Goal: Information Seeking & Learning: Understand process/instructions

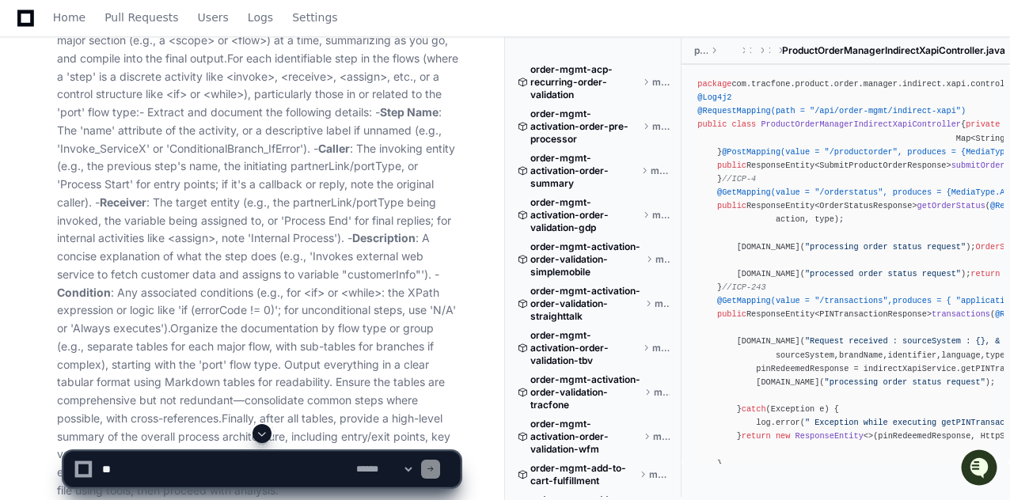
scroll to position [7157, 0]
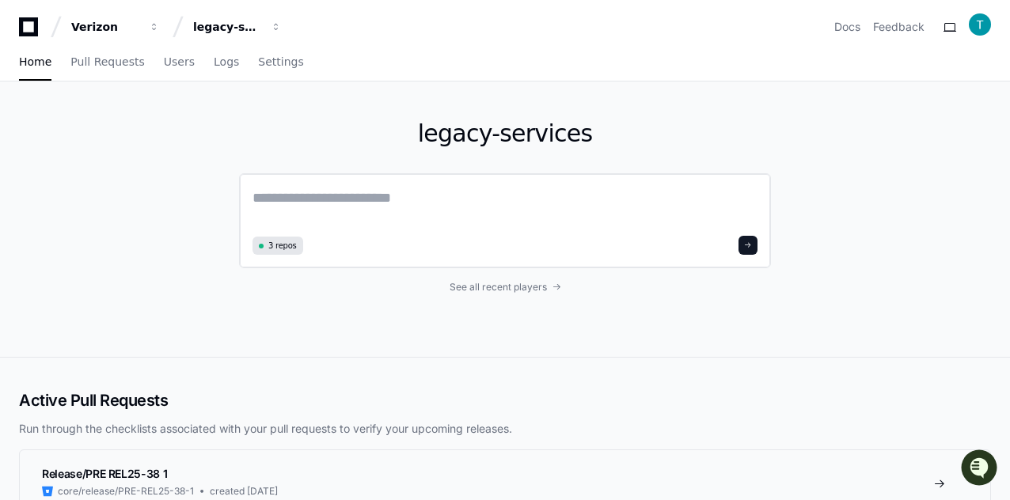
click at [341, 200] on textarea at bounding box center [504, 209] width 505 height 44
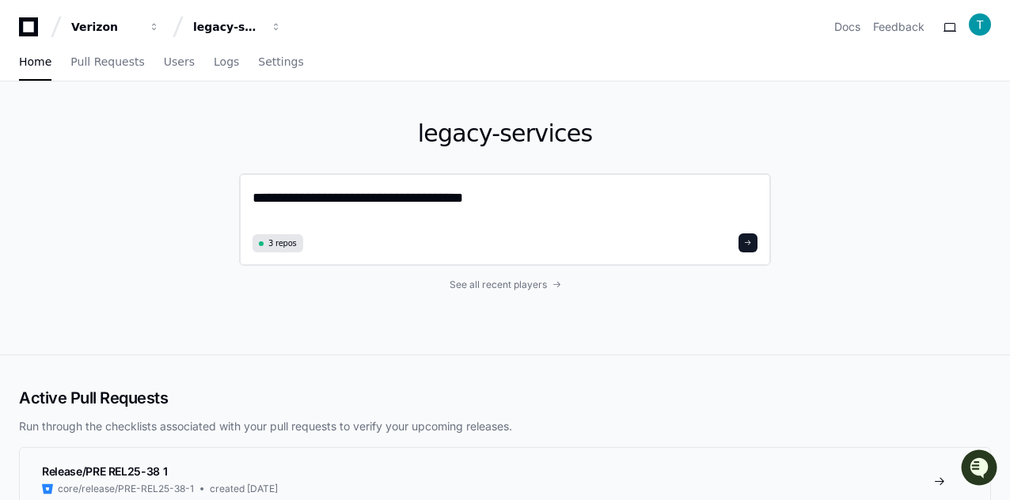
type textarea "**********"
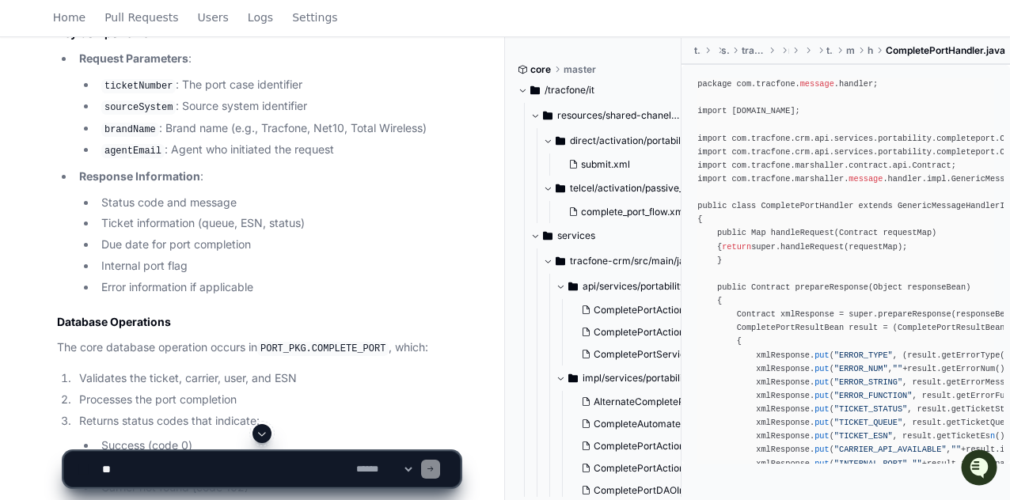
scroll to position [1978, 0]
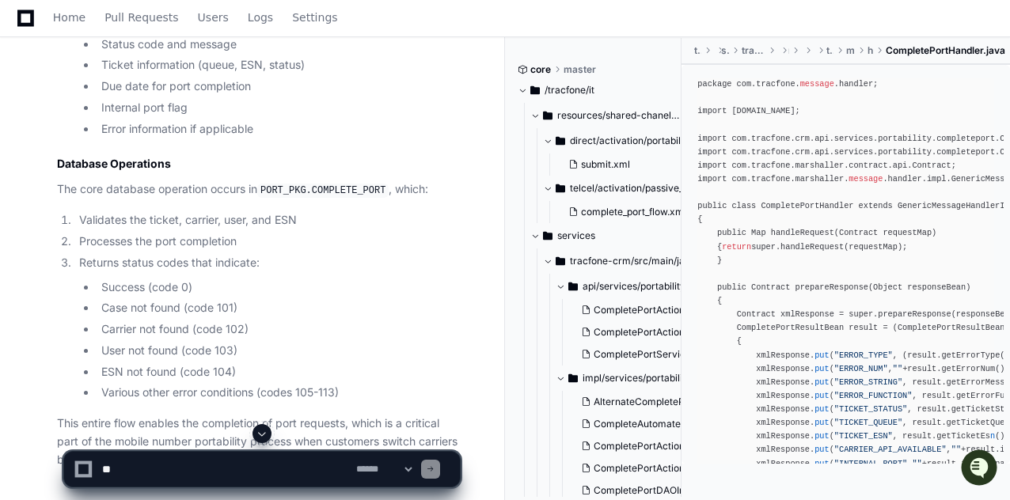
click at [329, 184] on code "PORT_PKG.COMPLETE_PORT" at bounding box center [322, 191] width 131 height 14
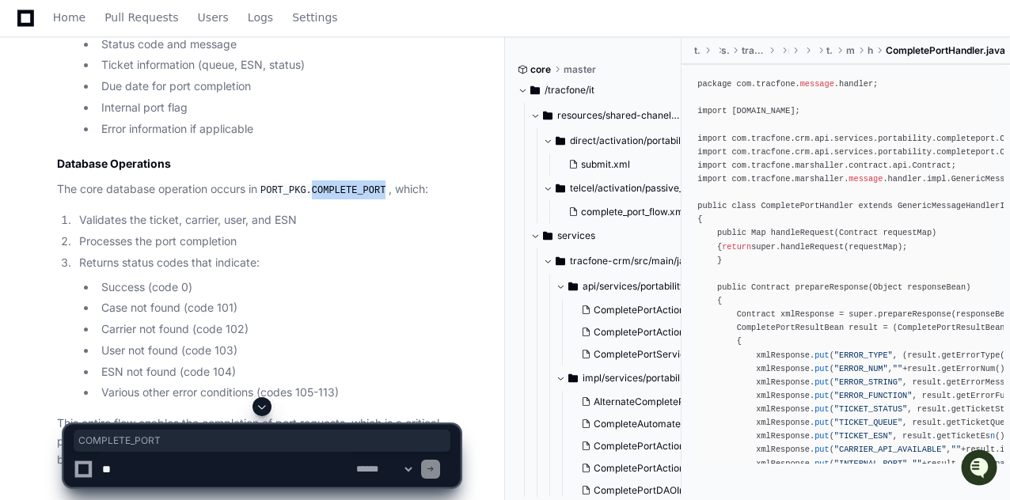
copy code "COMPLETE_PORT"
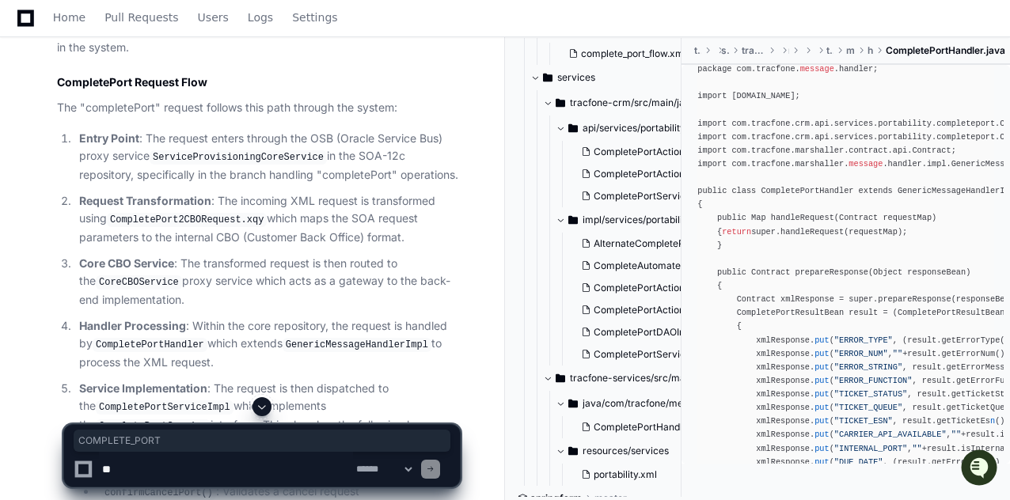
scroll to position [950, 0]
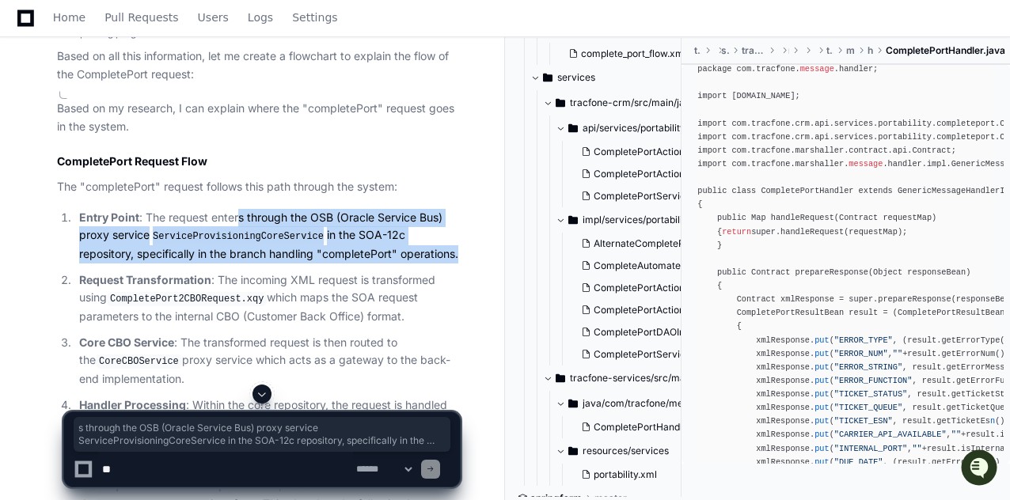
drag, startPoint x: 277, startPoint y: 230, endPoint x: 362, endPoint y: 262, distance: 91.1
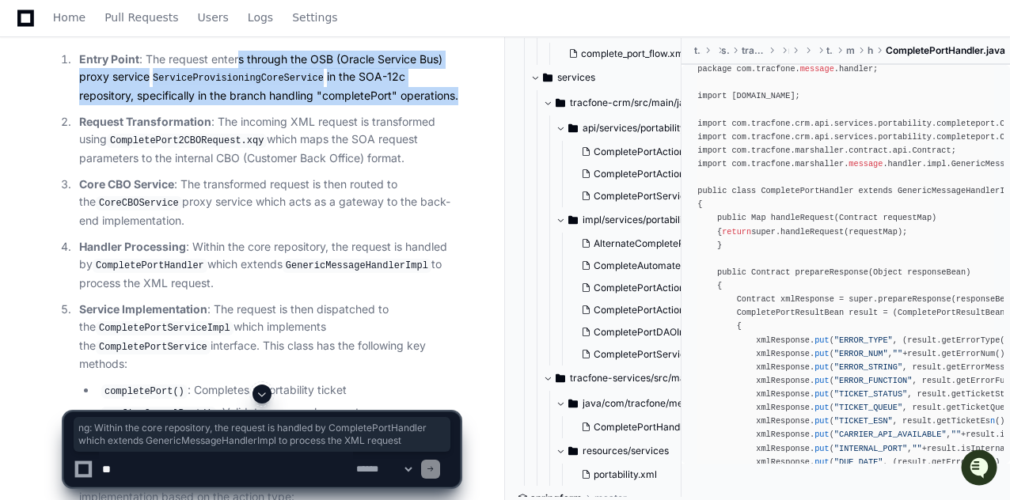
drag, startPoint x: 174, startPoint y: 248, endPoint x: 214, endPoint y: 281, distance: 51.2
click at [214, 281] on p "Handler Processing : Within the core repository, the request is handled by Comp…" at bounding box center [269, 265] width 381 height 55
click at [157, 262] on code "CompletePortHandler" at bounding box center [150, 266] width 115 height 14
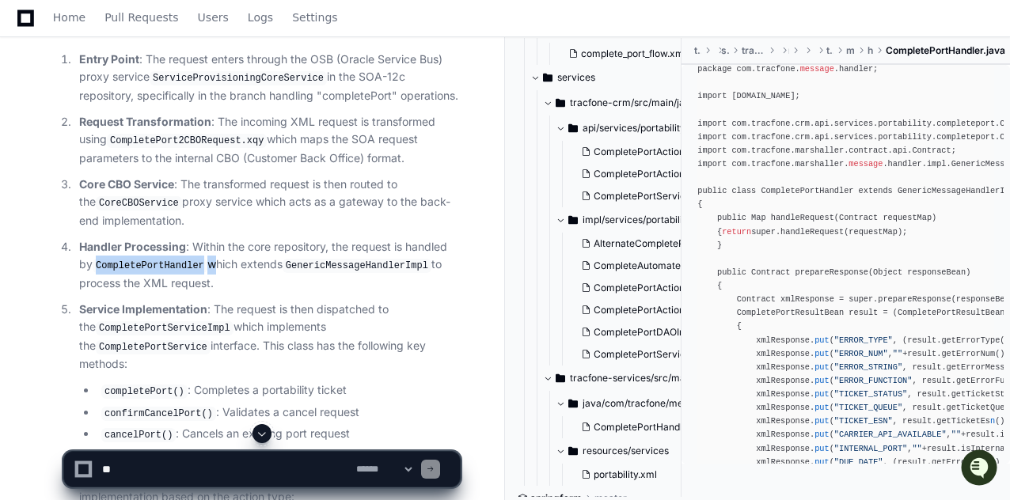
click at [157, 262] on code "CompletePortHandler" at bounding box center [150, 266] width 115 height 14
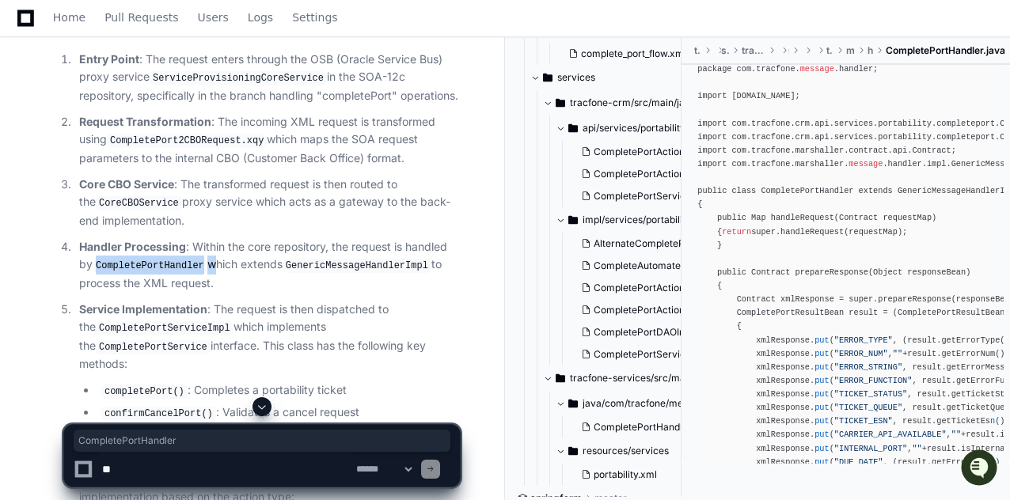
scroll to position [1187, 0]
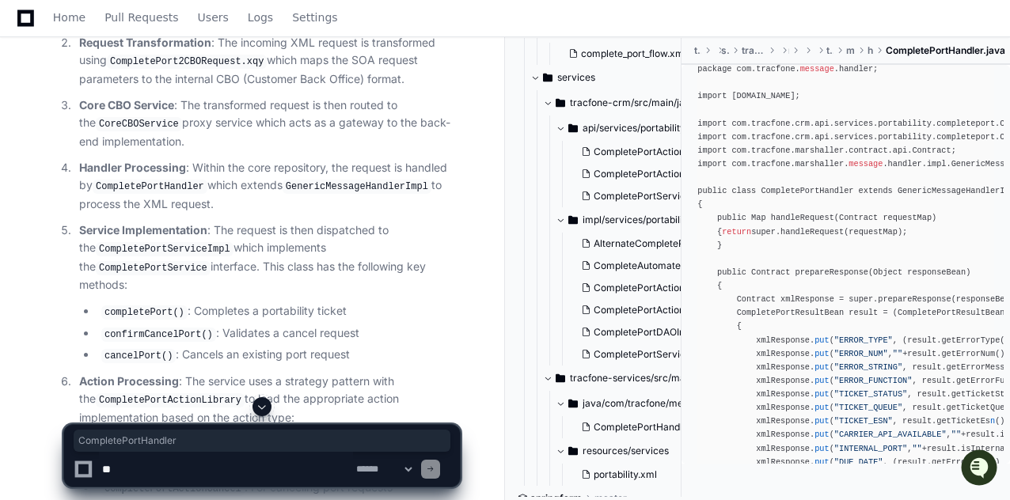
click at [152, 245] on code "CompletePortServiceImpl" at bounding box center [165, 249] width 138 height 14
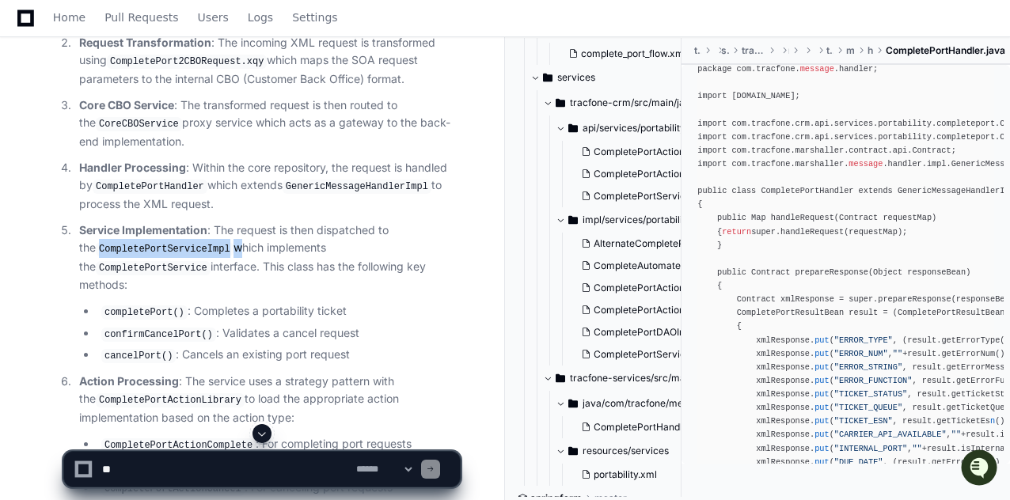
click at [152, 245] on code "CompletePortServiceImpl" at bounding box center [165, 249] width 138 height 14
